Goal: Transaction & Acquisition: Obtain resource

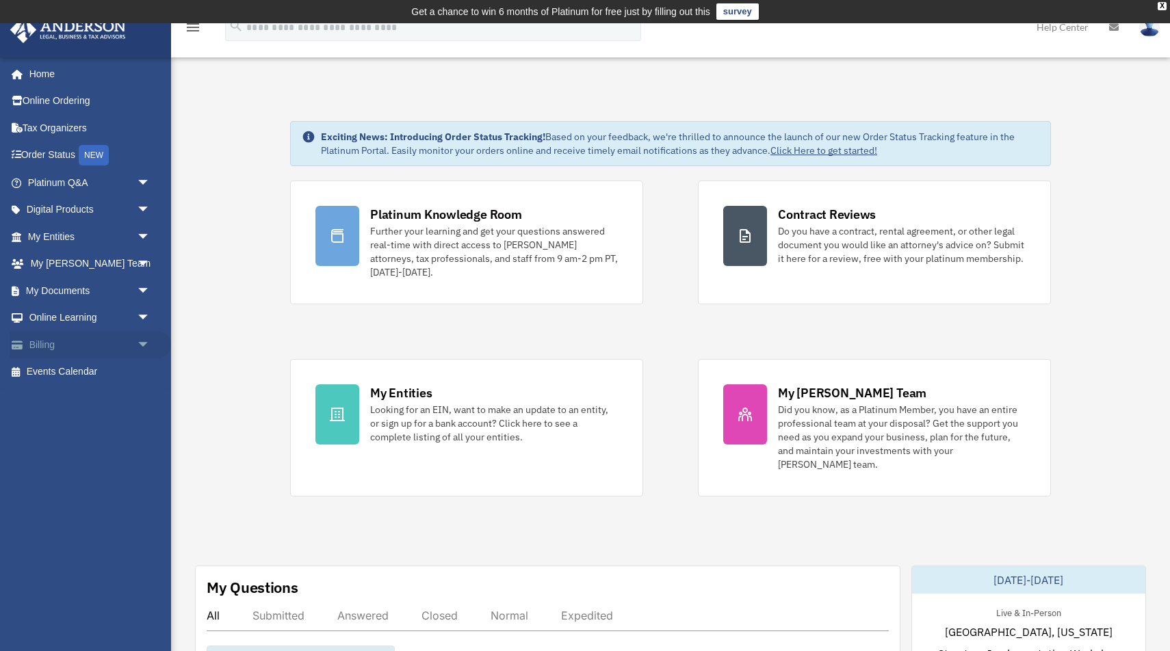
click at [117, 331] on link "Billing arrow_drop_down" at bounding box center [90, 344] width 161 height 27
click at [142, 343] on span "arrow_drop_down" at bounding box center [150, 345] width 27 height 28
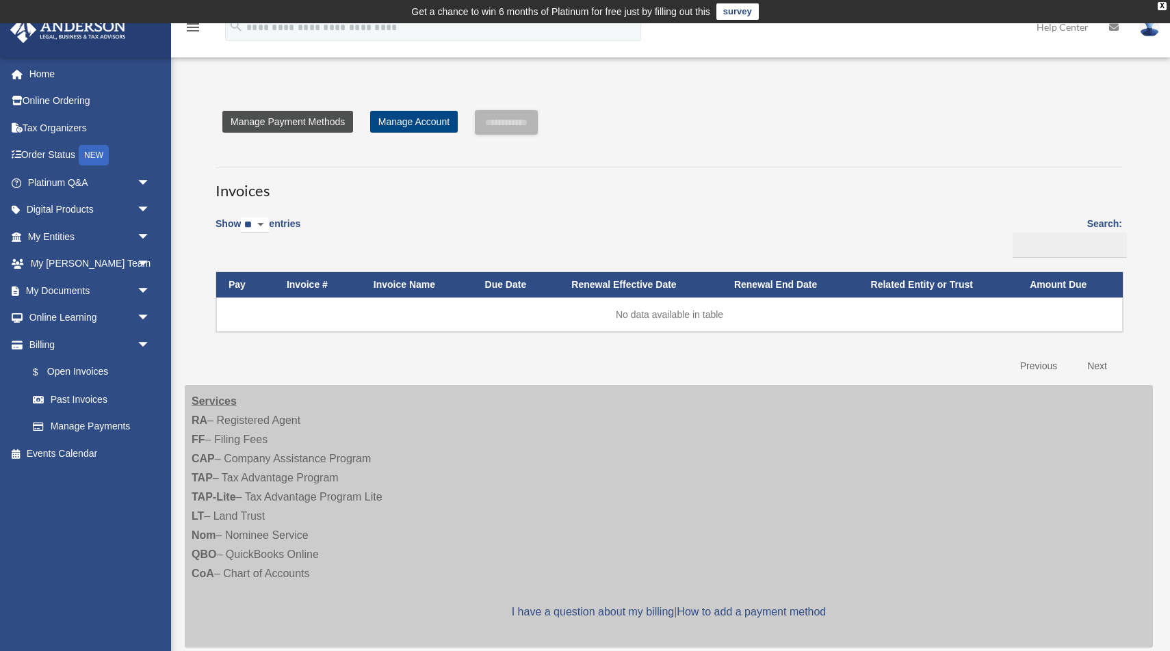
click at [328, 121] on link "Manage Payment Methods" at bounding box center [287, 122] width 131 height 22
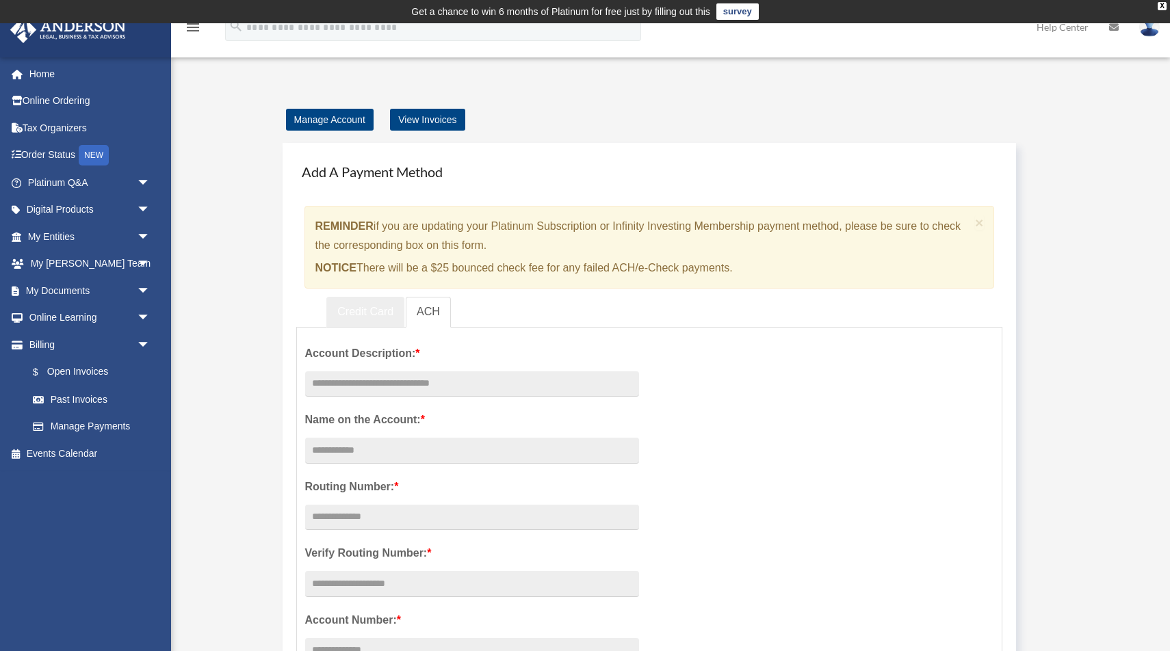
click at [372, 302] on link "Credit Card" at bounding box center [365, 312] width 78 height 31
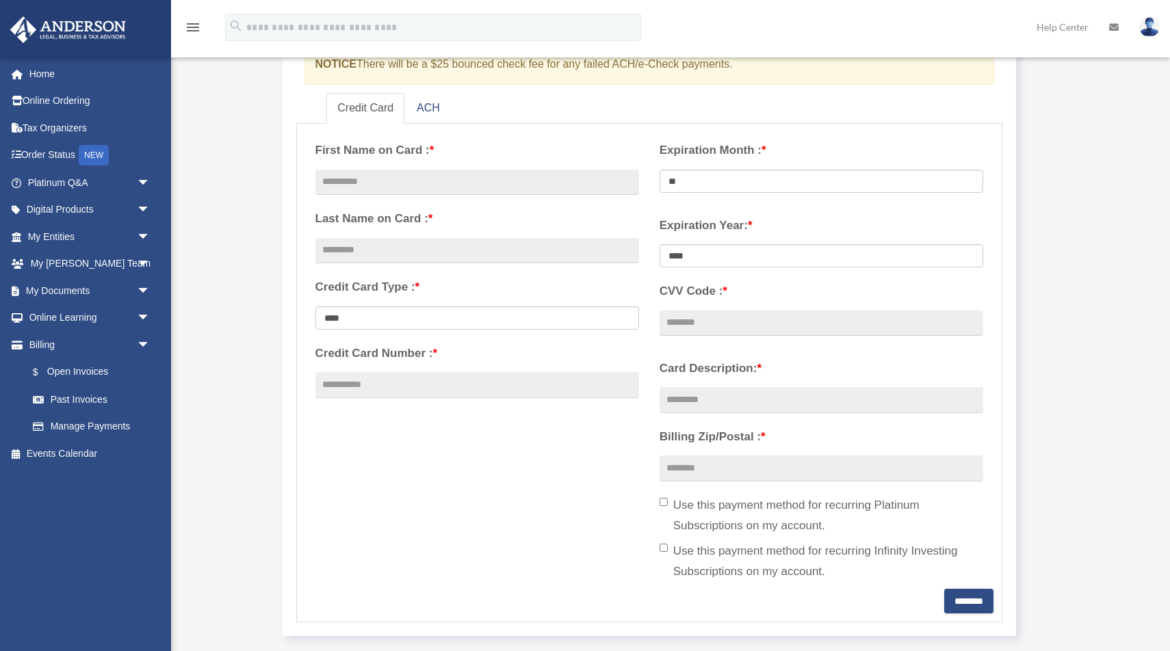
scroll to position [216, 0]
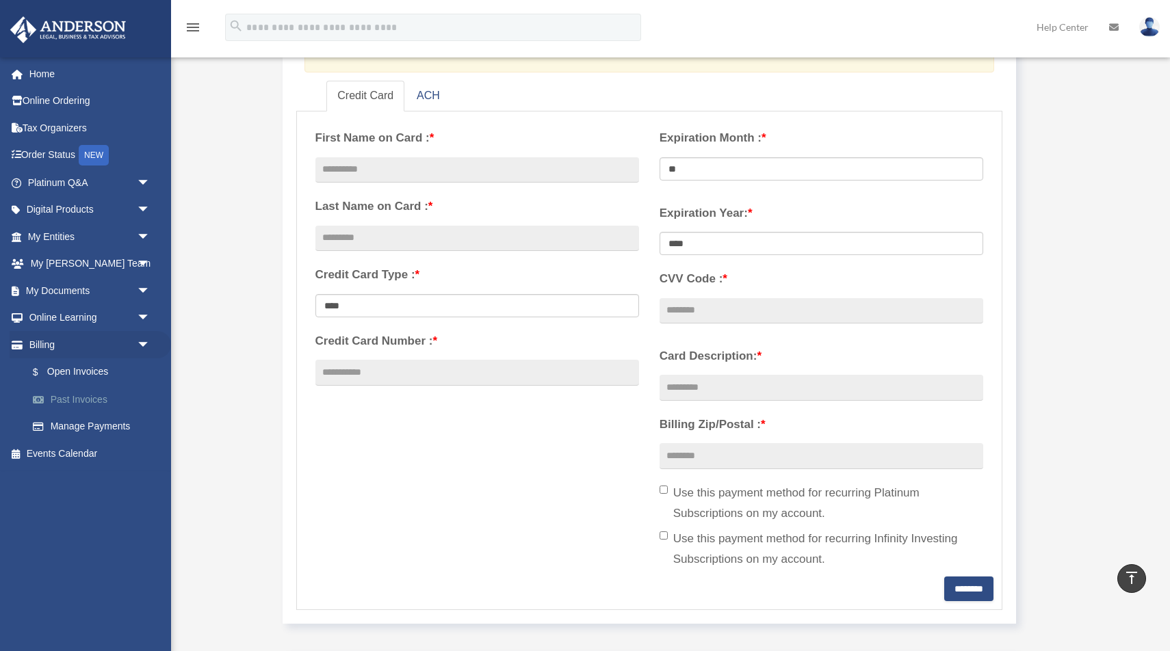
click at [53, 393] on link "Past Invoices" at bounding box center [95, 399] width 152 height 27
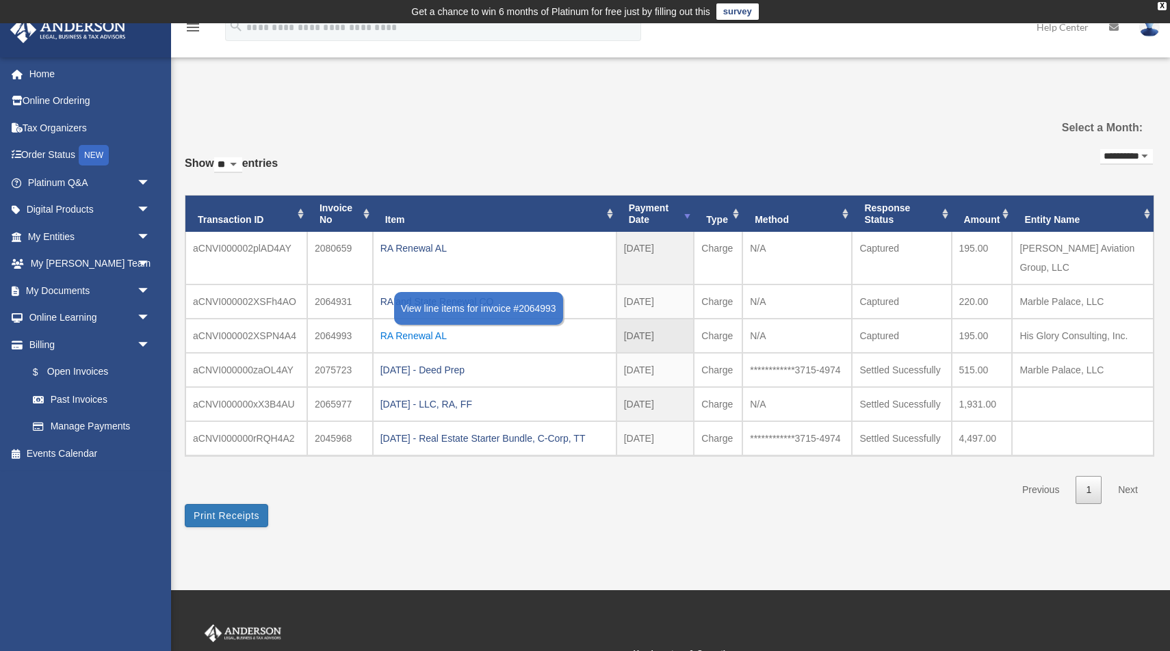
click at [411, 326] on div "RA Renewal AL" at bounding box center [494, 335] width 229 height 19
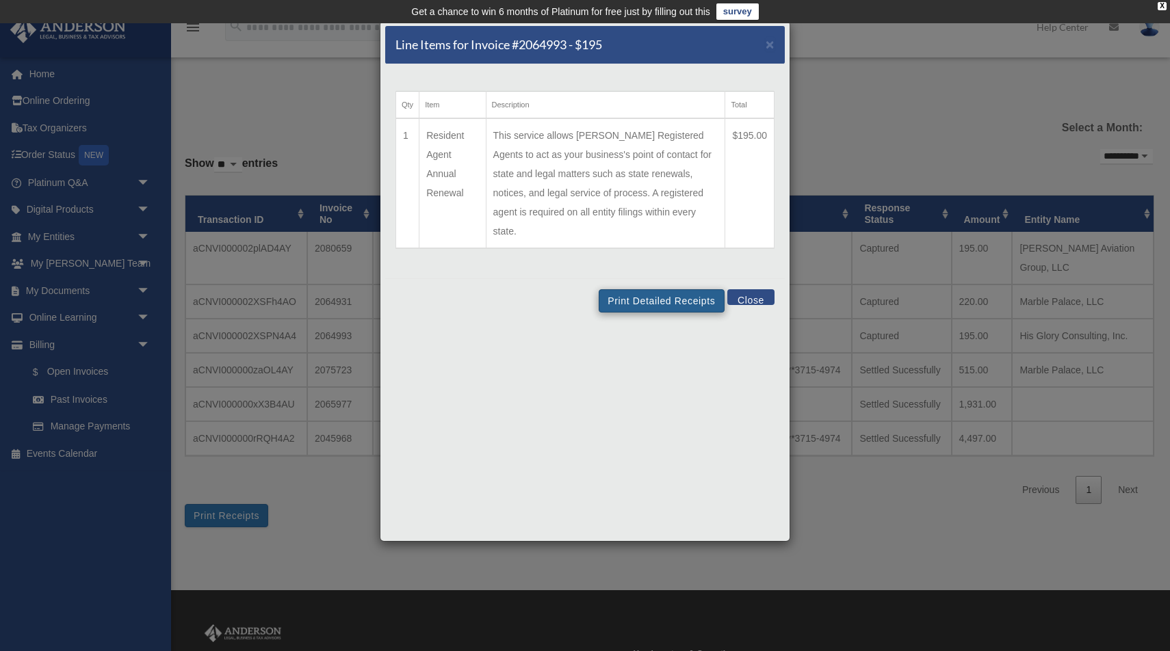
click at [654, 289] on button "Print Detailed Receipts" at bounding box center [661, 300] width 125 height 23
click at [757, 289] on button "Close" at bounding box center [750, 297] width 47 height 16
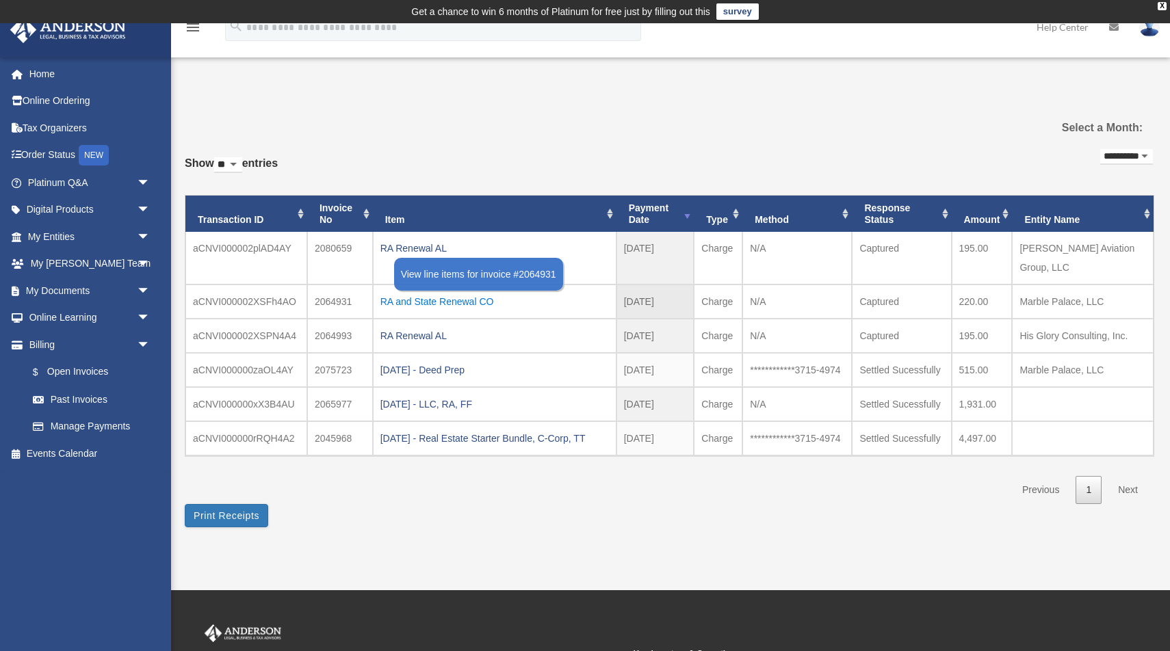
click at [417, 292] on div "RA and State Renewal CO" at bounding box center [494, 301] width 229 height 19
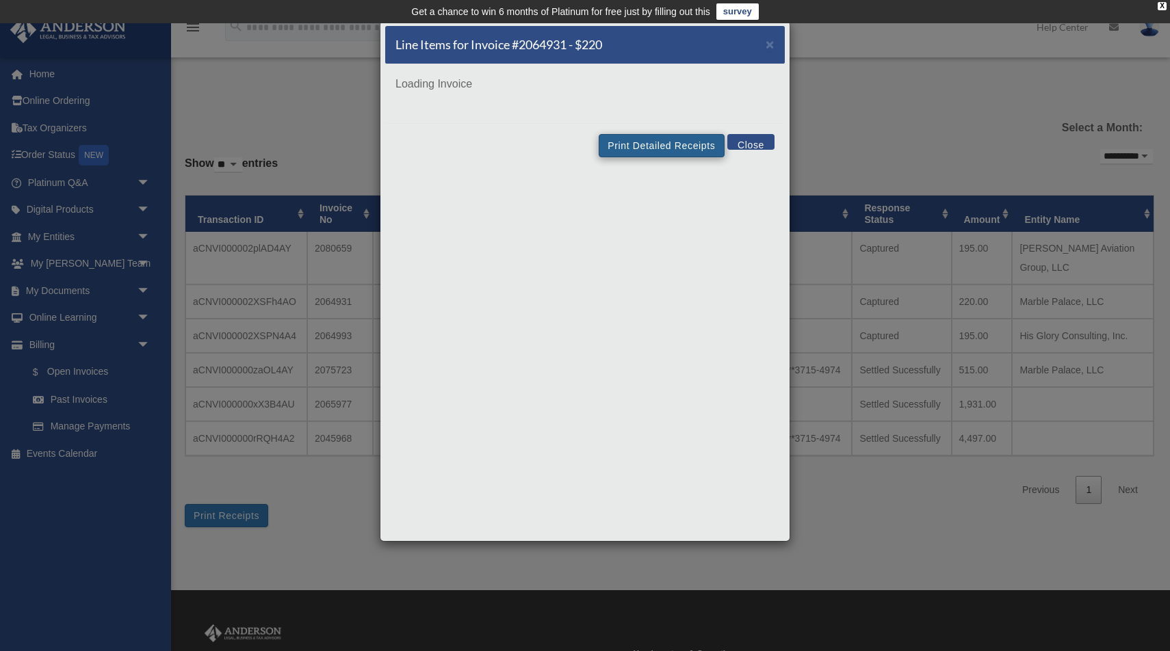
click at [686, 146] on button "Print Detailed Receipts" at bounding box center [661, 145] width 125 height 23
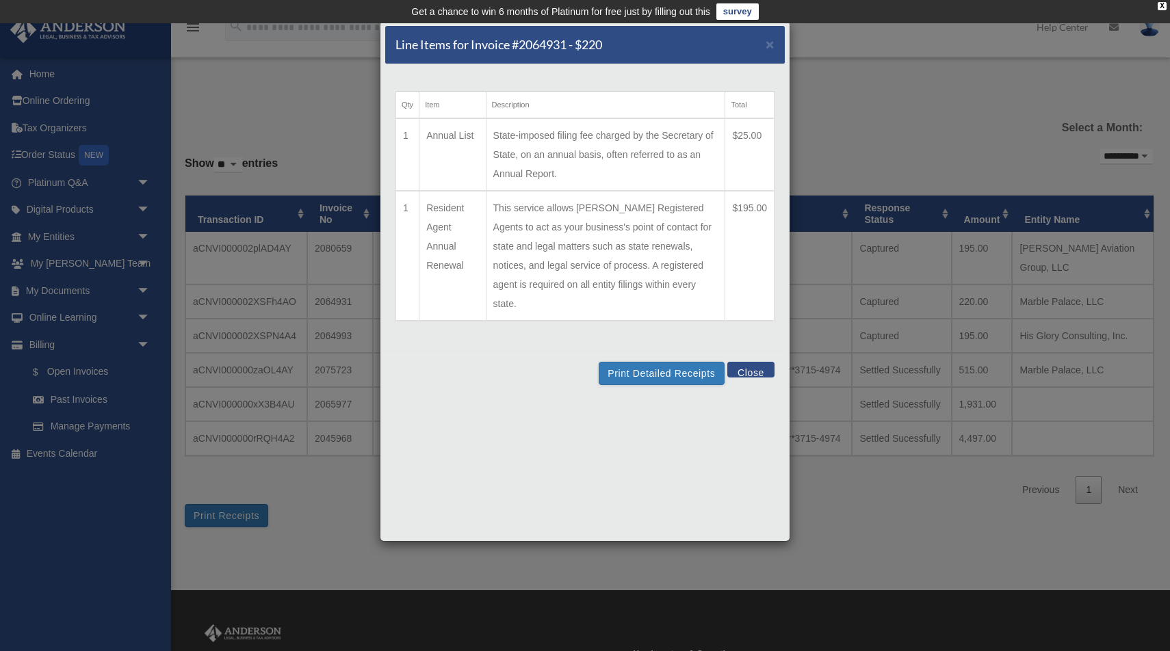
click at [770, 362] on button "Close" at bounding box center [750, 370] width 47 height 16
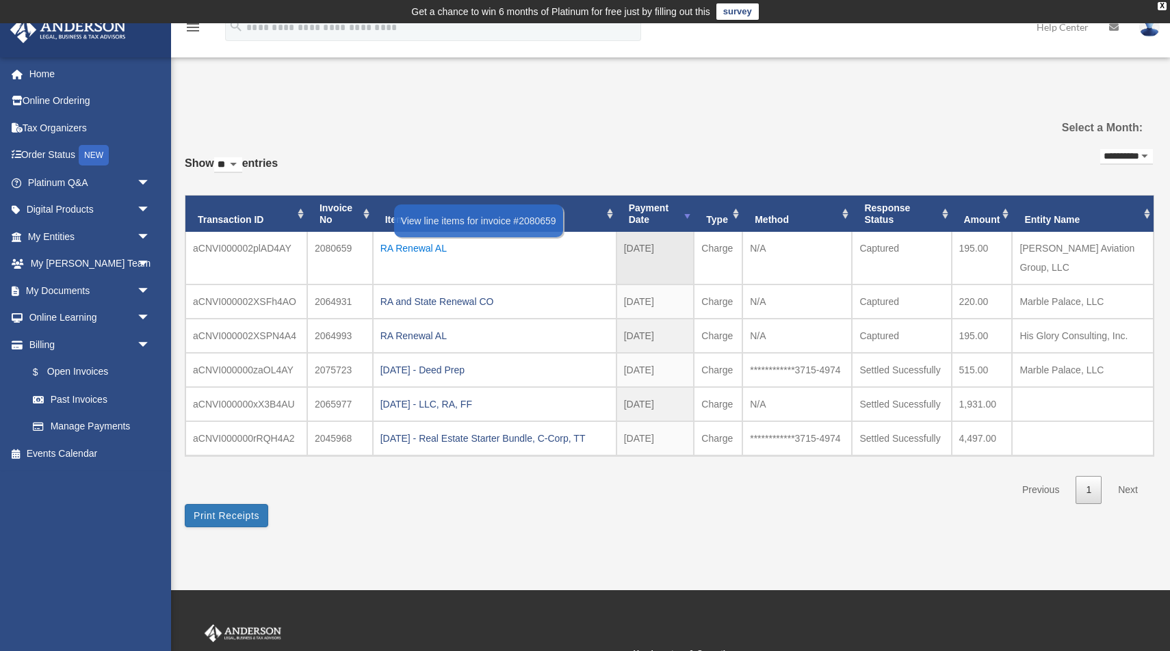
click at [432, 245] on div "RA Renewal AL" at bounding box center [494, 248] width 229 height 19
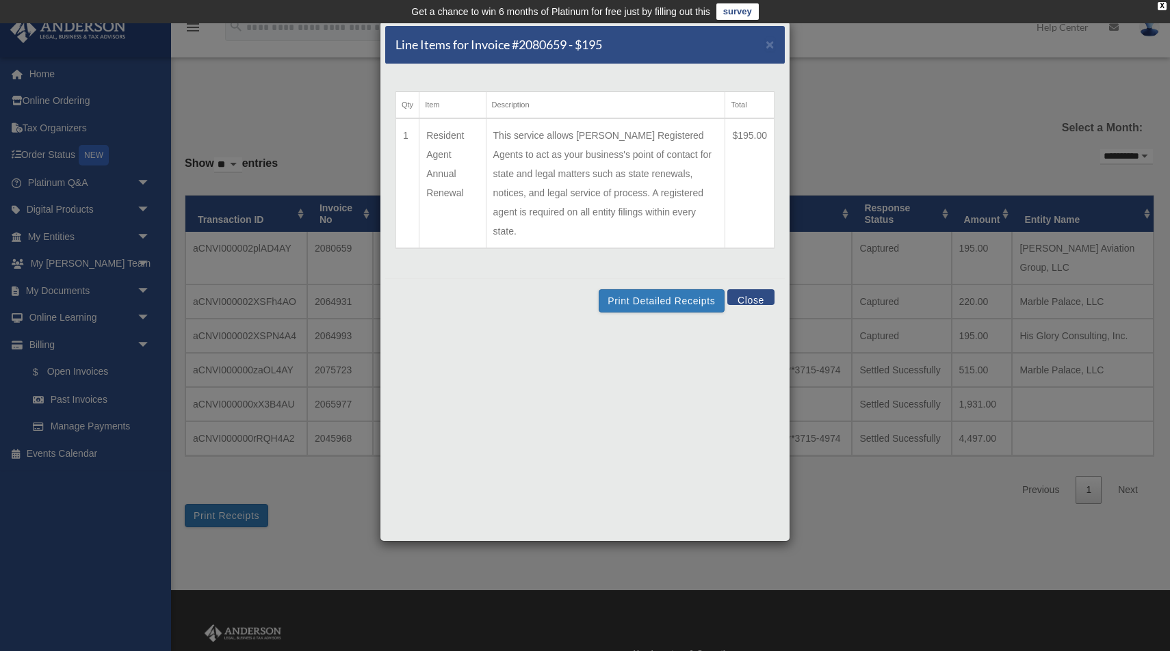
click at [664, 148] on td "This service allows Anderson Registered Agents to act as your business's point …" at bounding box center [605, 183] width 239 height 130
drag, startPoint x: 693, startPoint y: 270, endPoint x: 692, endPoint y: 280, distance: 10.3
click at [693, 278] on div "Print Detailed Receipts Close" at bounding box center [585, 300] width 400 height 44
click at [699, 289] on button "Print Detailed Receipts" at bounding box center [661, 300] width 125 height 23
click at [755, 289] on button "Close" at bounding box center [750, 297] width 47 height 16
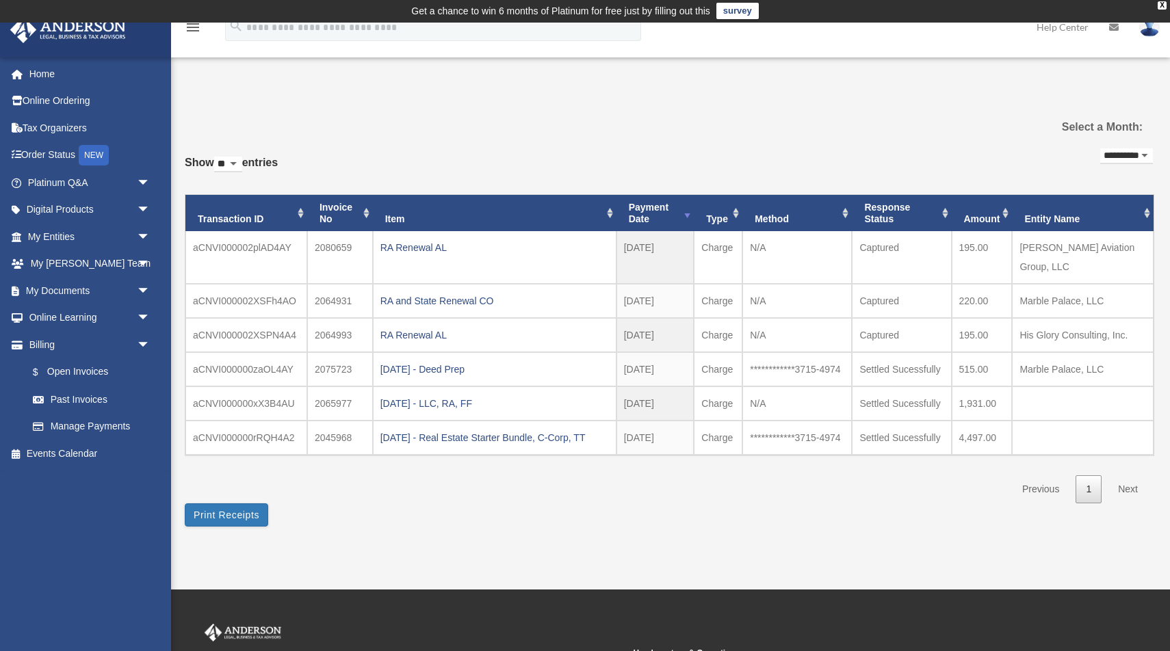
scroll to position [1, 0]
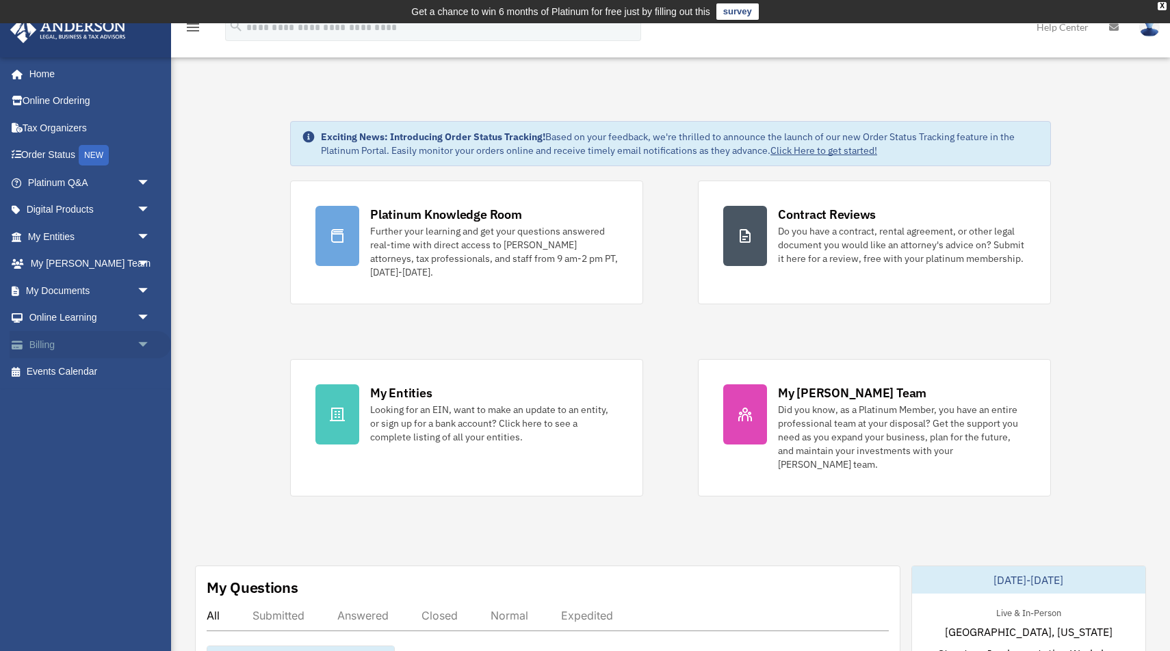
click at [139, 339] on span "arrow_drop_down" at bounding box center [150, 345] width 27 height 28
click at [70, 393] on link "Past Invoices" at bounding box center [95, 399] width 152 height 27
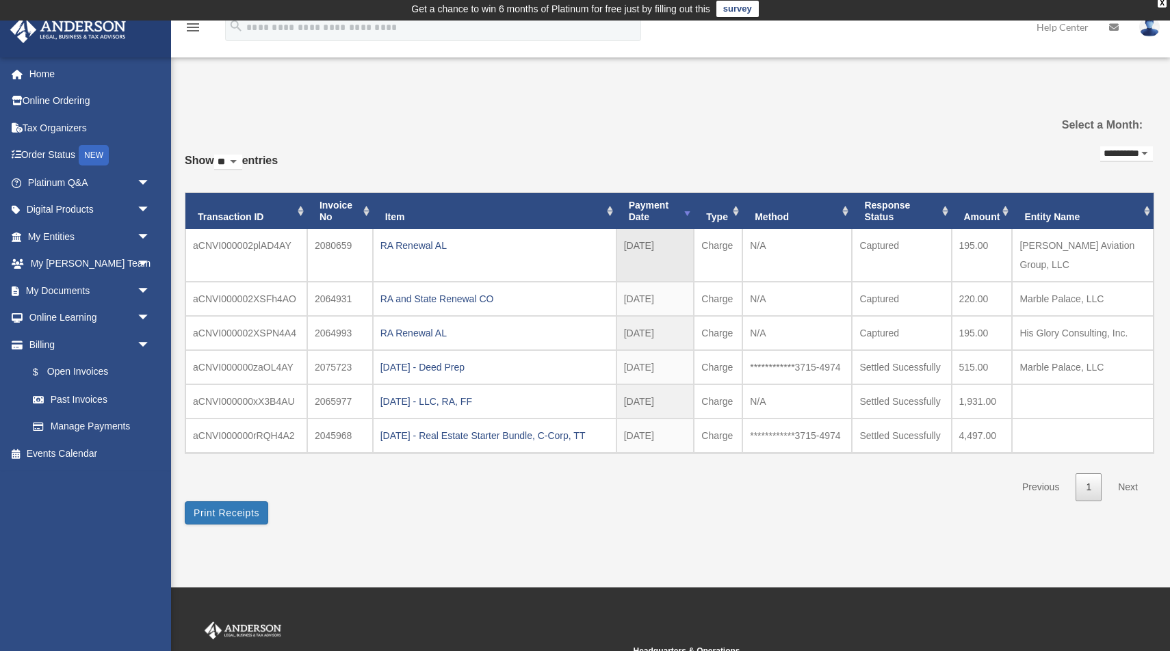
scroll to position [3, 0]
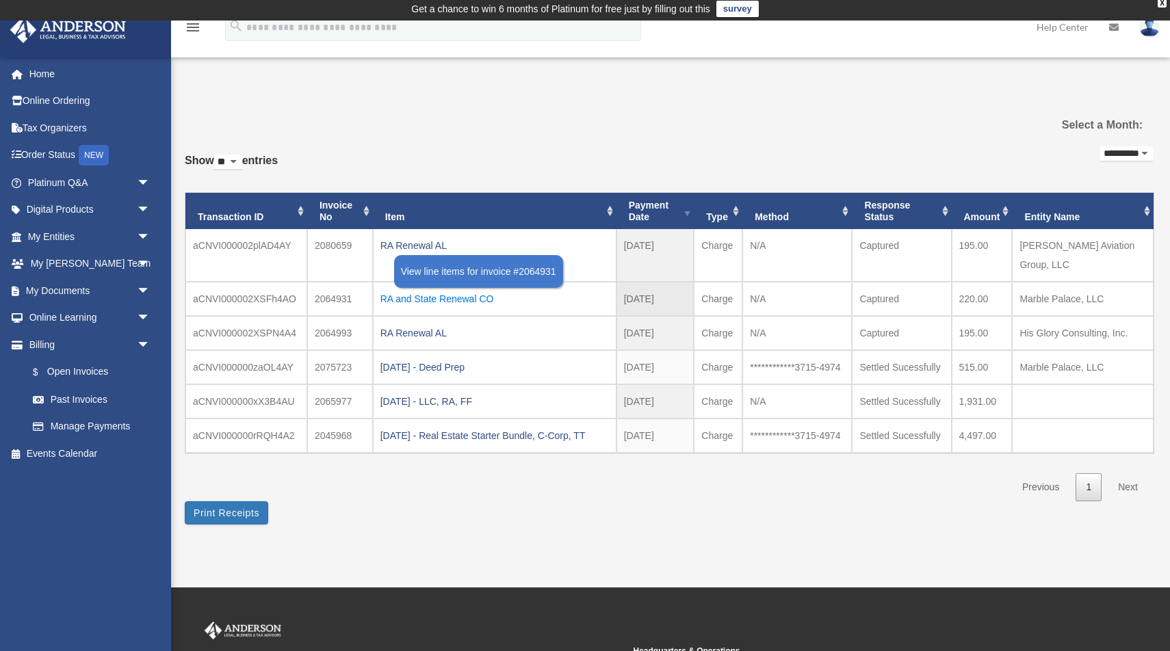
click at [460, 289] on div "RA and State Renewal CO" at bounding box center [494, 298] width 229 height 19
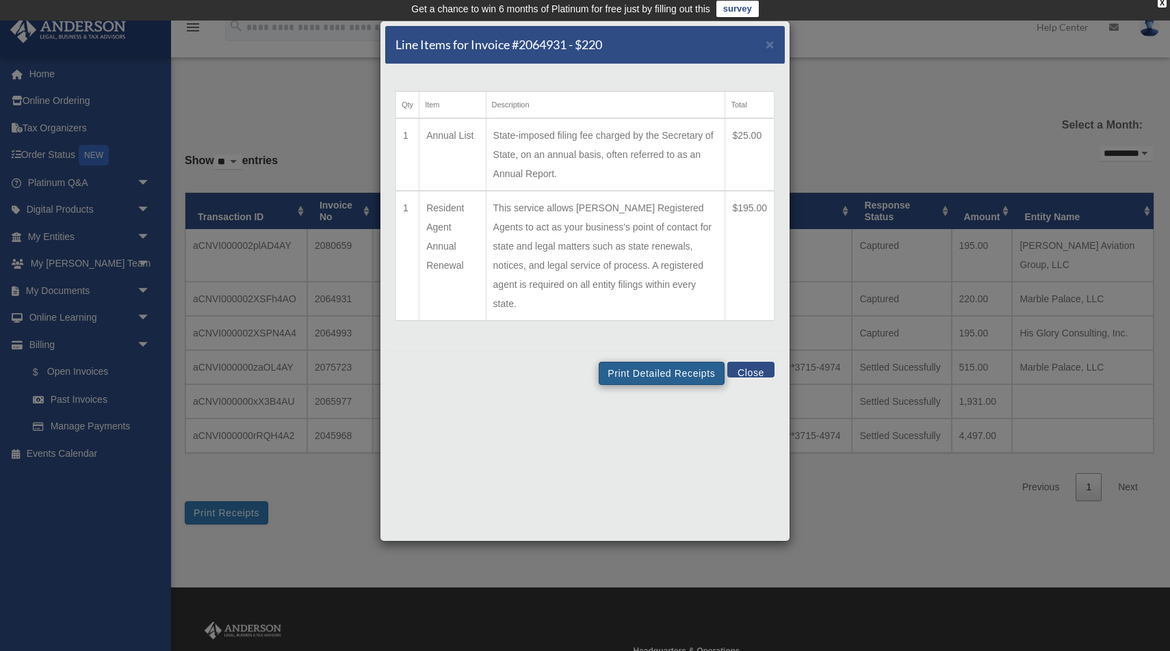
click at [662, 362] on button "Print Detailed Receipts" at bounding box center [661, 373] width 125 height 23
click at [764, 362] on button "Close" at bounding box center [750, 370] width 47 height 16
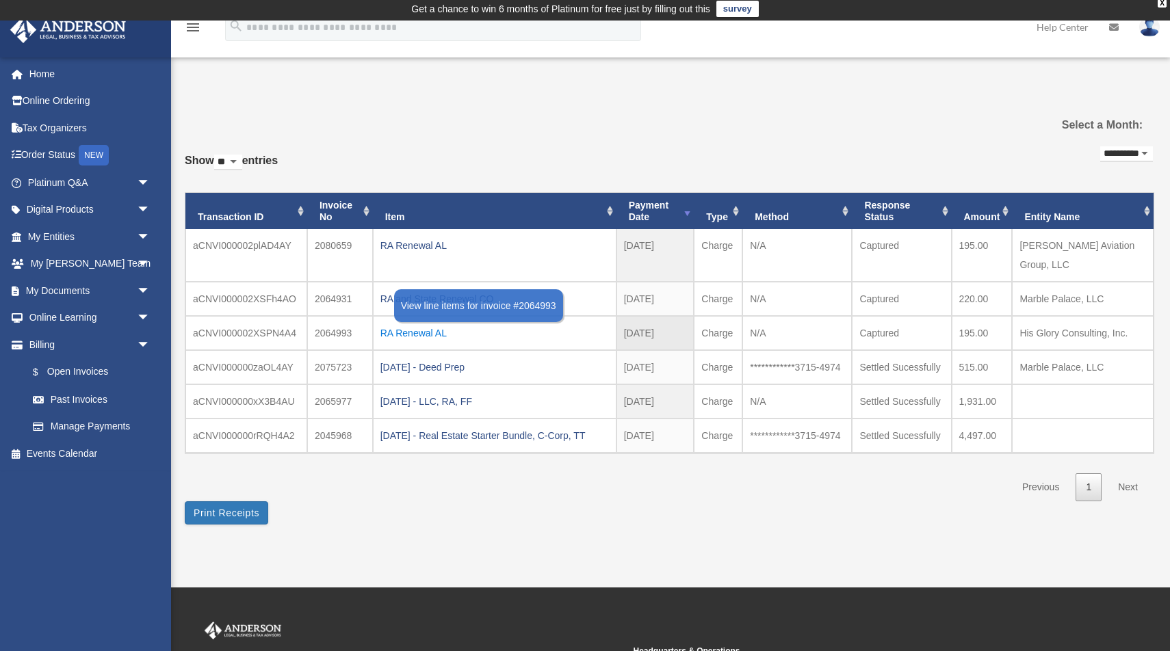
click at [390, 324] on div "RA Renewal AL" at bounding box center [494, 333] width 229 height 19
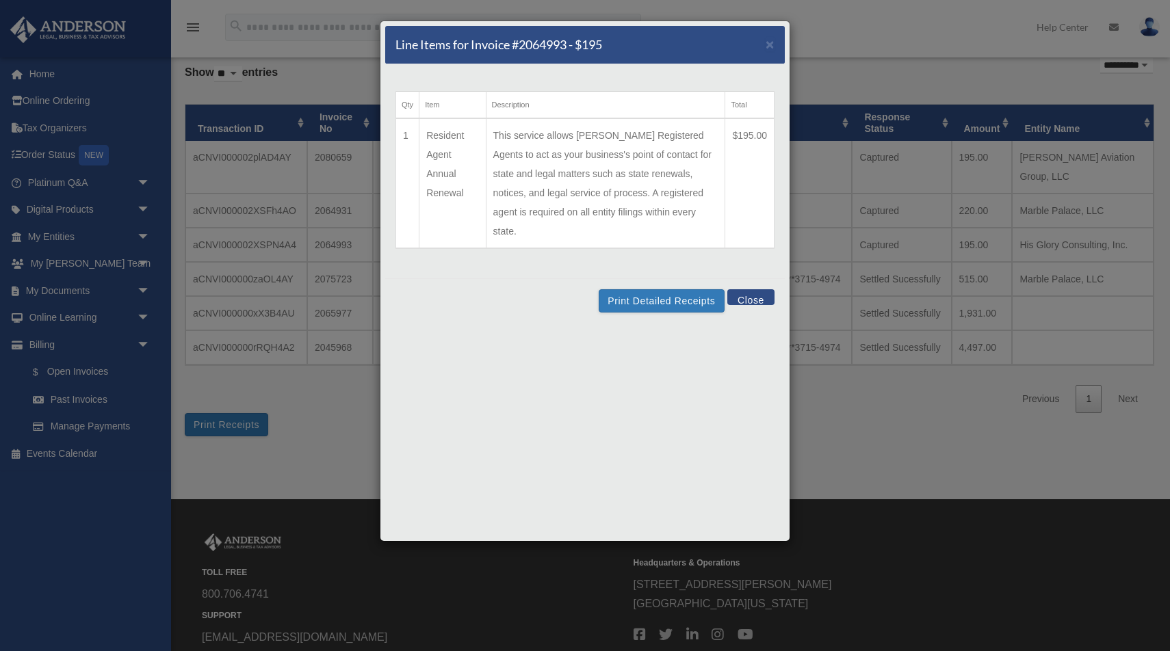
scroll to position [0, 0]
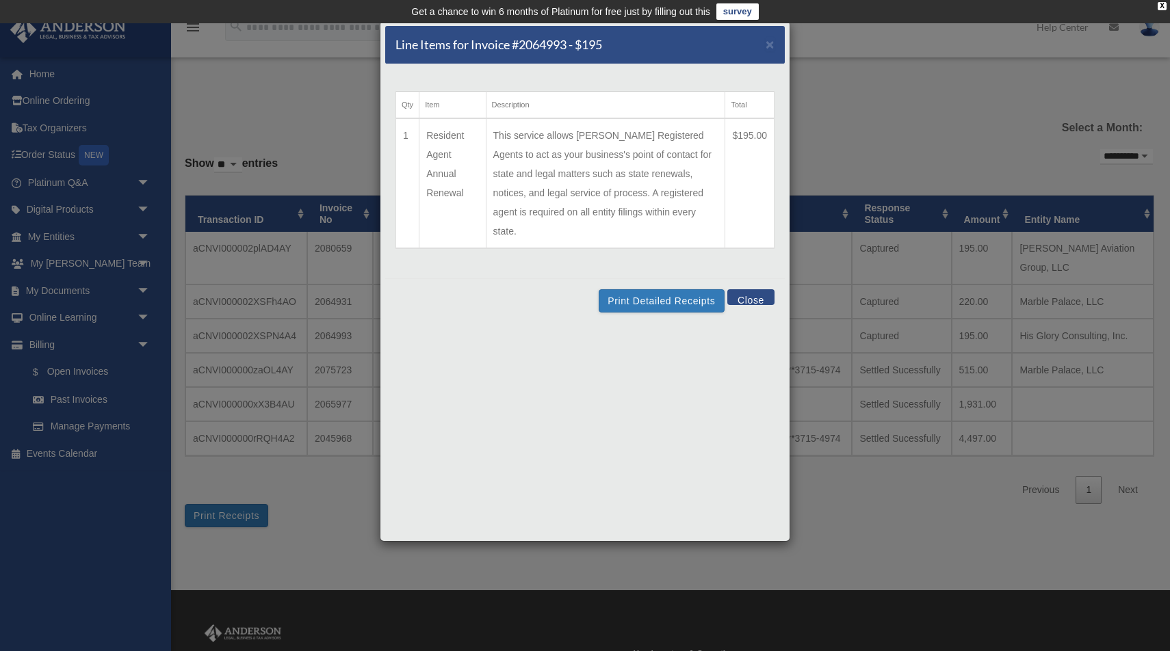
click at [755, 289] on button "Close" at bounding box center [750, 297] width 47 height 16
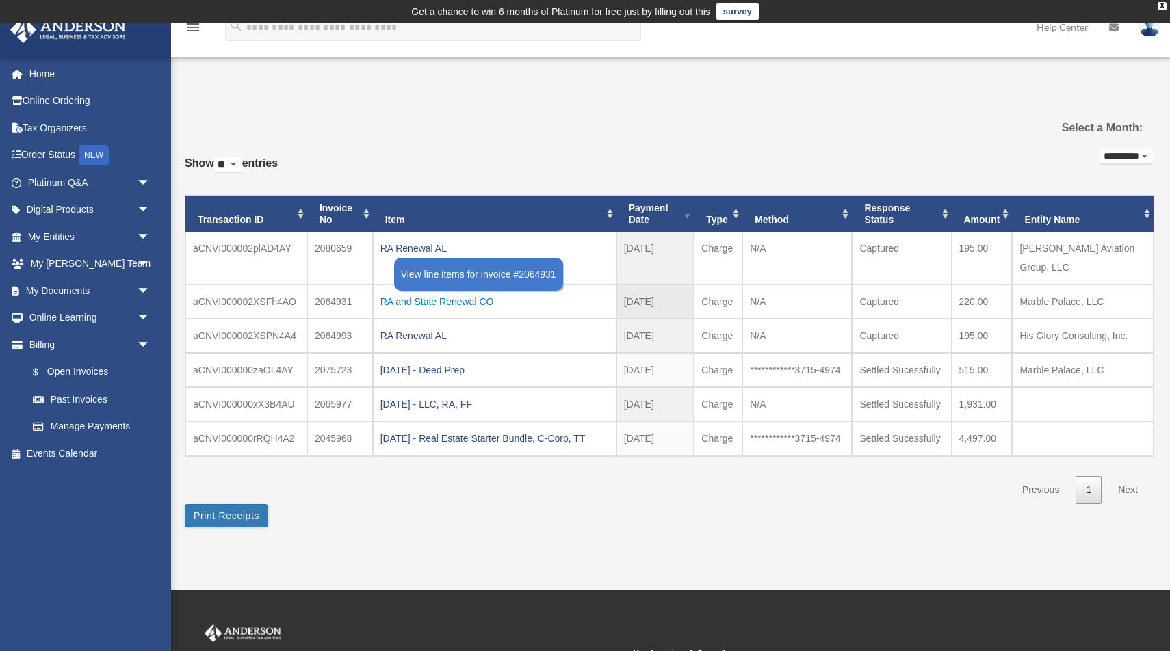
click at [423, 292] on div "RA and State Renewal CO" at bounding box center [494, 301] width 229 height 19
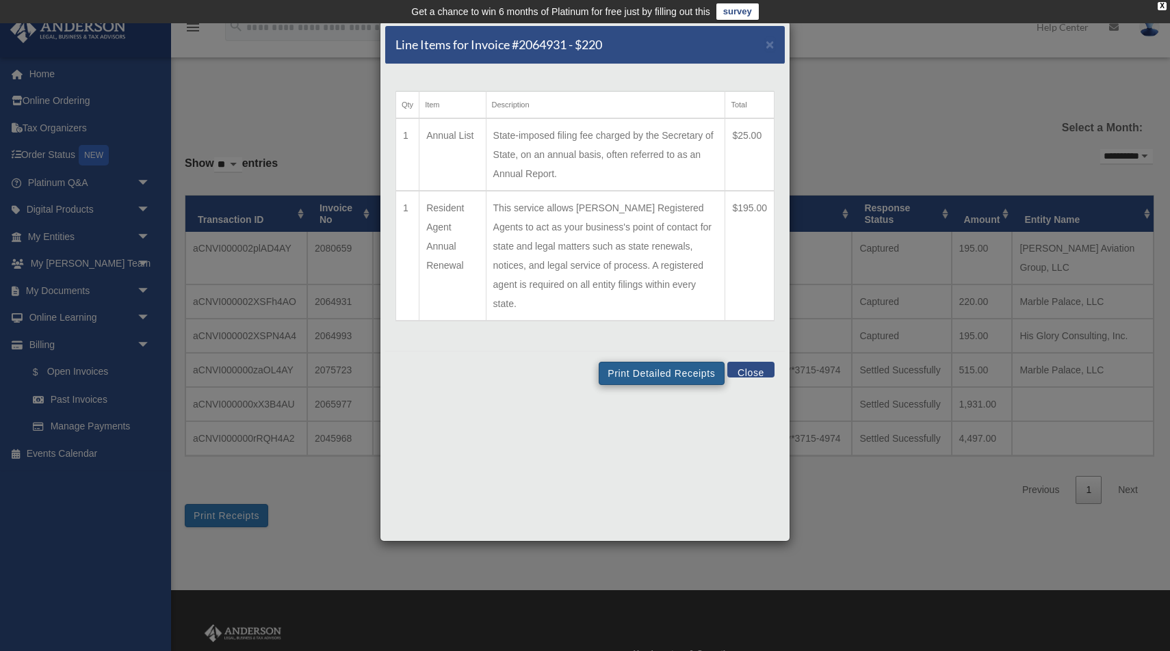
click at [677, 146] on td "State-imposed filing fee charged by the Secretary of State, on an annual basis,…" at bounding box center [605, 154] width 239 height 73
drag, startPoint x: 640, startPoint y: 336, endPoint x: 636, endPoint y: 350, distance: 14.5
click at [640, 351] on div "Print Detailed Receipts Close" at bounding box center [585, 373] width 400 height 44
click at [636, 362] on button "Print Detailed Receipts" at bounding box center [661, 373] width 125 height 23
click at [753, 362] on button "Close" at bounding box center [750, 370] width 47 height 16
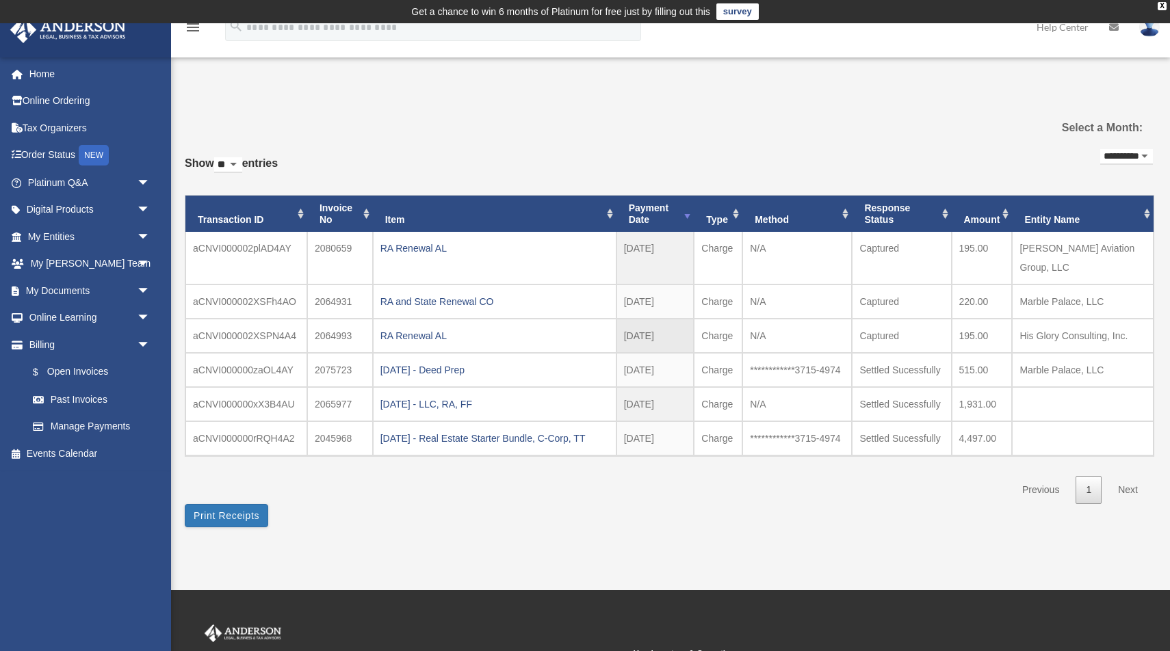
click at [827, 319] on td "N/A" at bounding box center [796, 336] width 109 height 34
